Goal: Navigation & Orientation: Find specific page/section

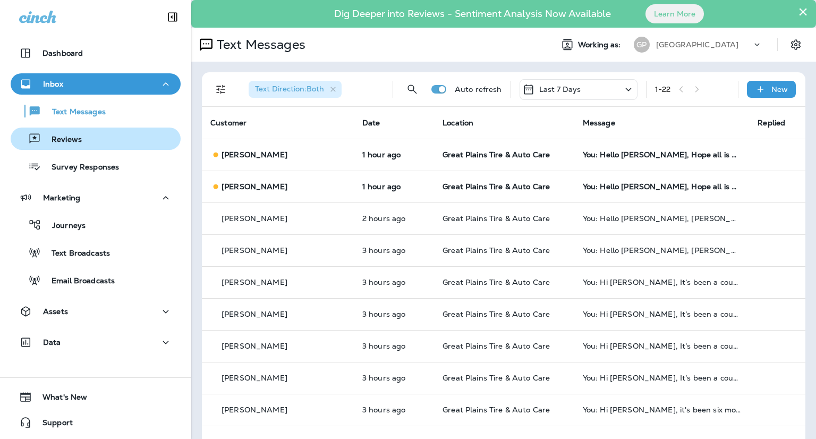
click at [78, 138] on p "Reviews" at bounding box center [61, 140] width 41 height 10
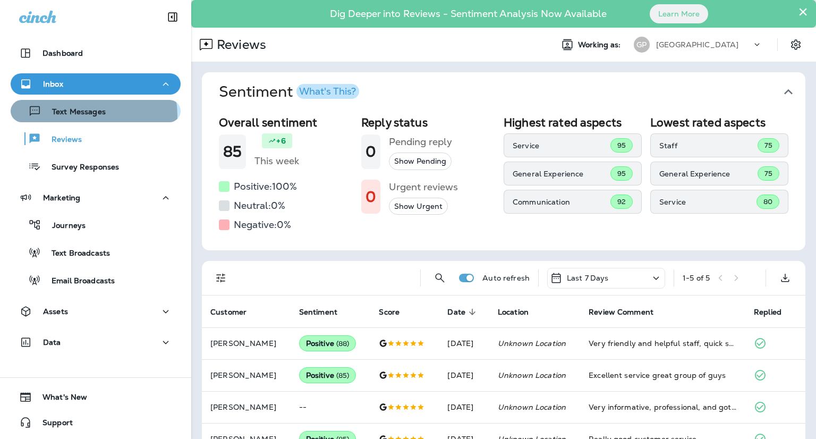
click at [81, 115] on p "Text Messages" at bounding box center [73, 112] width 64 height 10
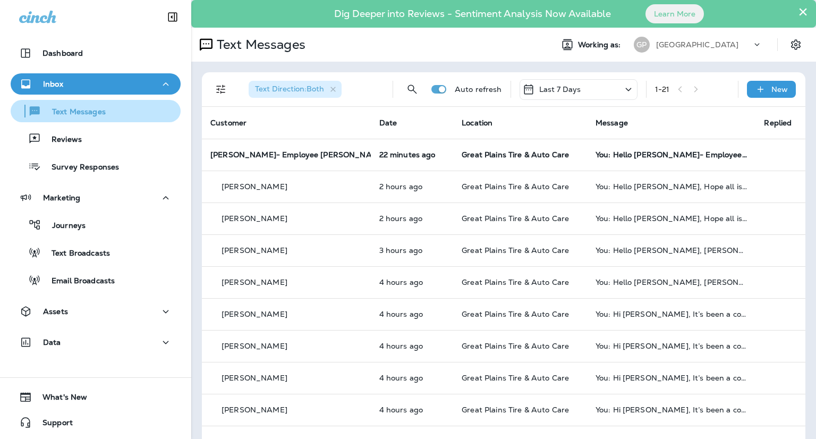
click at [55, 116] on p "Text Messages" at bounding box center [73, 112] width 64 height 10
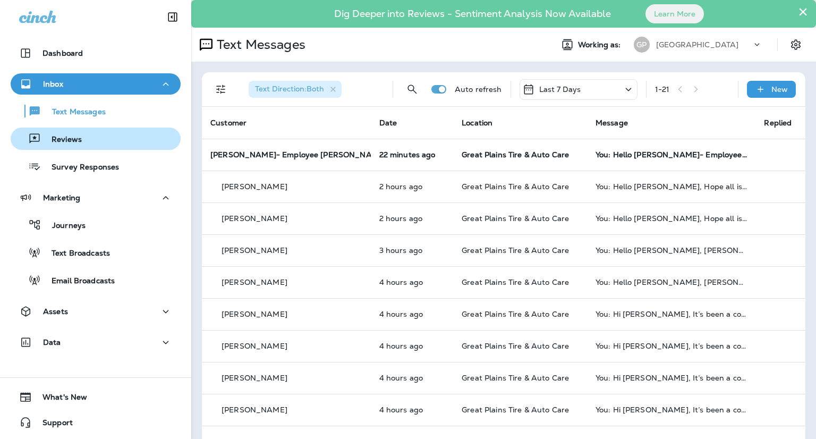
click at [61, 139] on p "Reviews" at bounding box center [61, 140] width 41 height 10
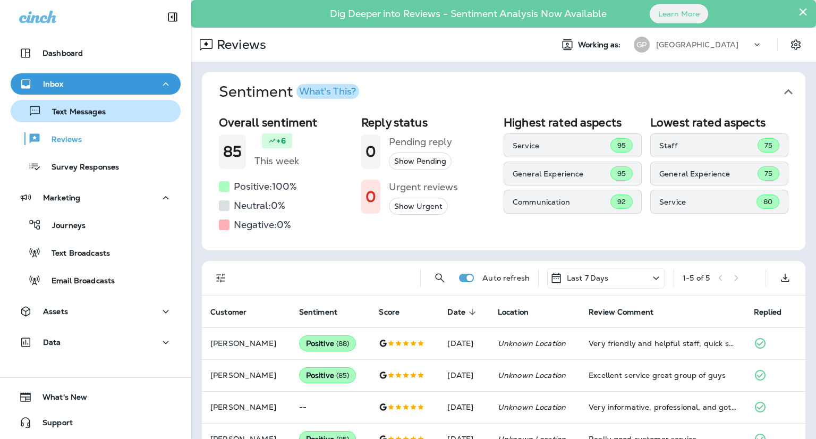
click at [57, 115] on p "Text Messages" at bounding box center [73, 112] width 64 height 10
